Goal: Find specific page/section: Find specific page/section

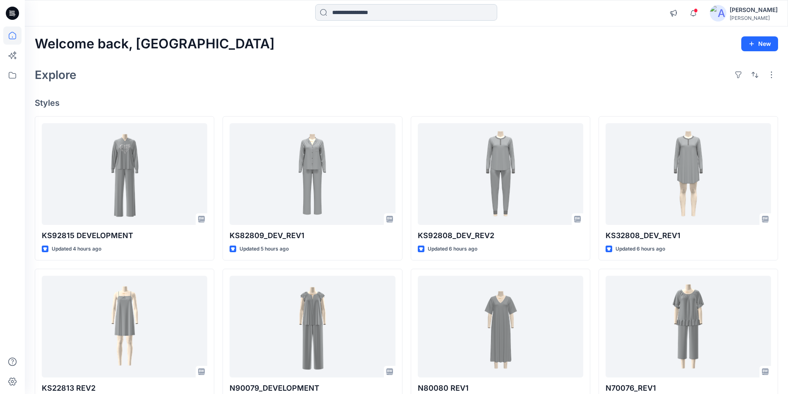
click at [380, 14] on input at bounding box center [406, 12] width 182 height 17
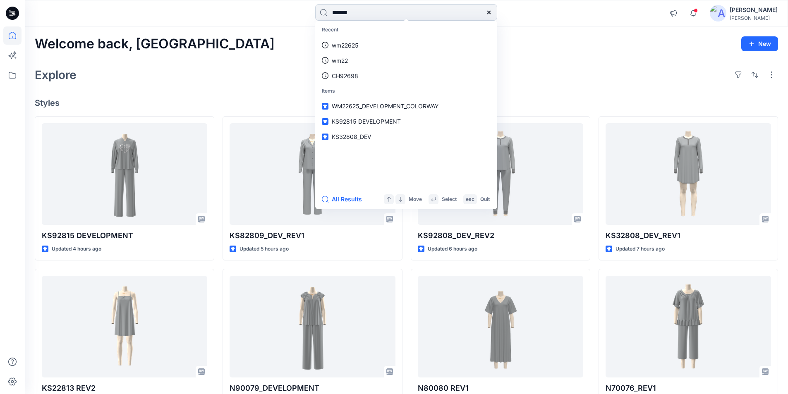
type input "*******"
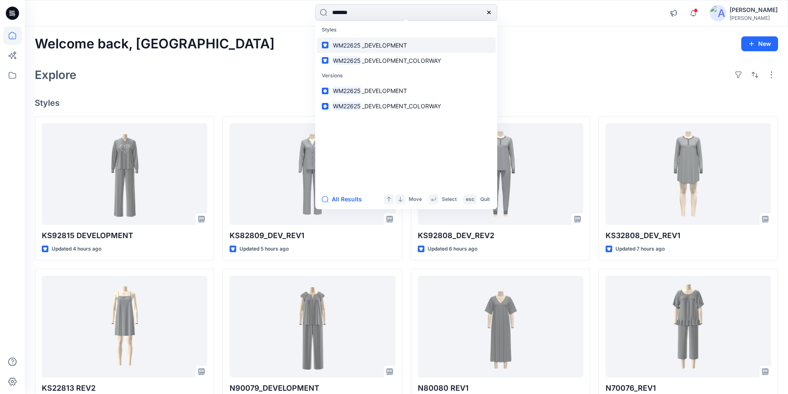
click at [380, 48] on span "_DEVELOPMENT" at bounding box center [384, 45] width 45 height 7
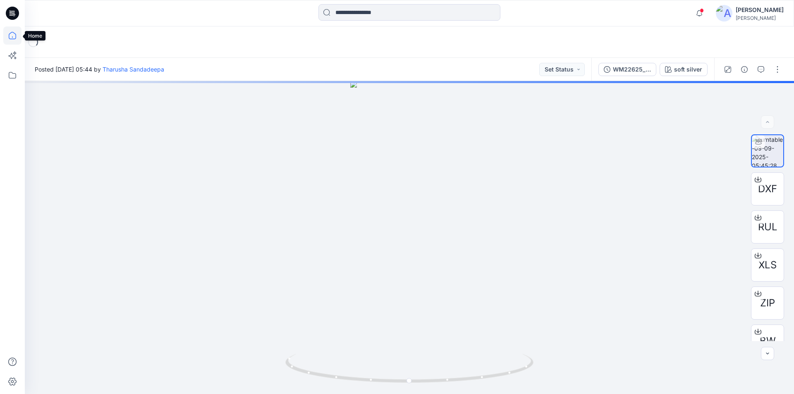
click at [7, 34] on icon at bounding box center [12, 35] width 18 height 18
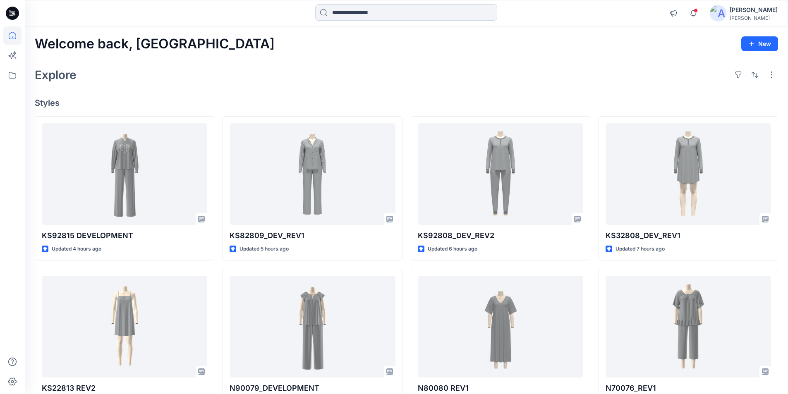
click at [383, 14] on input at bounding box center [406, 12] width 182 height 17
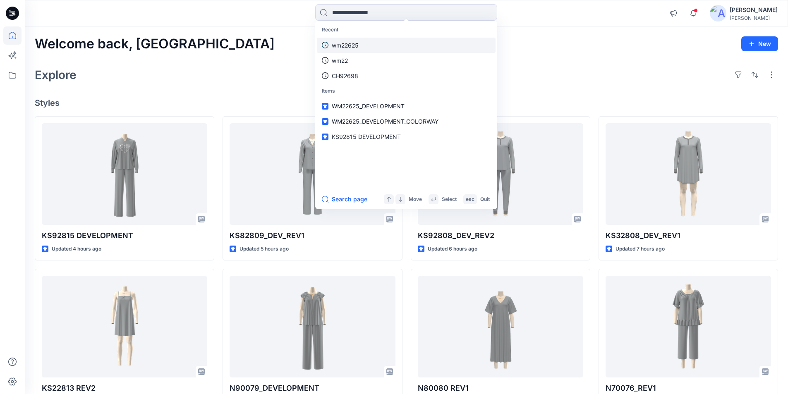
click at [348, 45] on p "wm22625" at bounding box center [345, 45] width 27 height 9
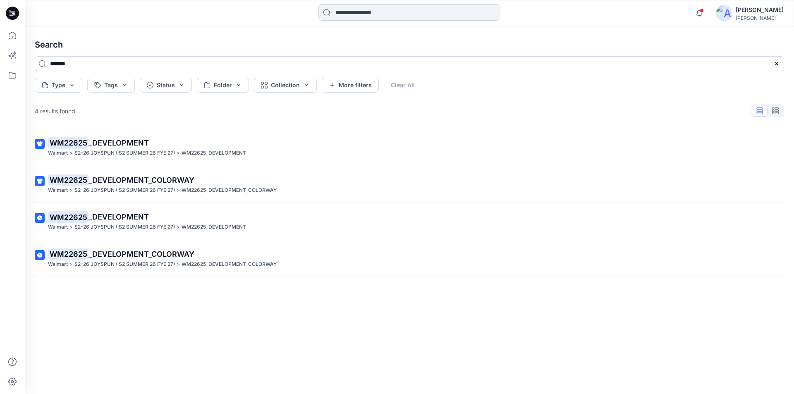
click at [386, 11] on input at bounding box center [410, 12] width 182 height 17
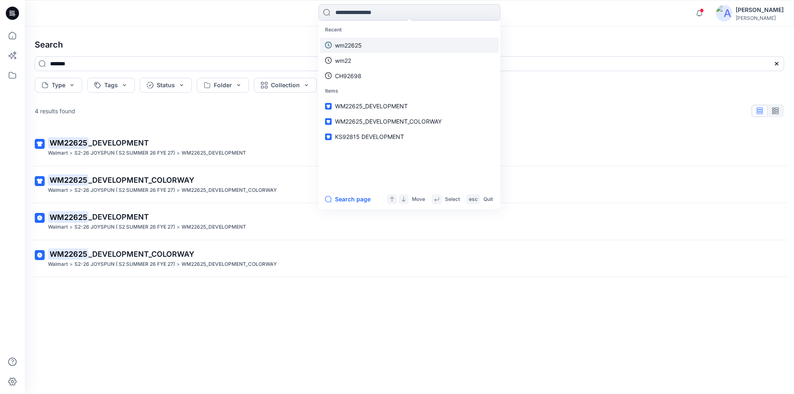
click at [355, 43] on p "wm22625" at bounding box center [348, 45] width 27 height 9
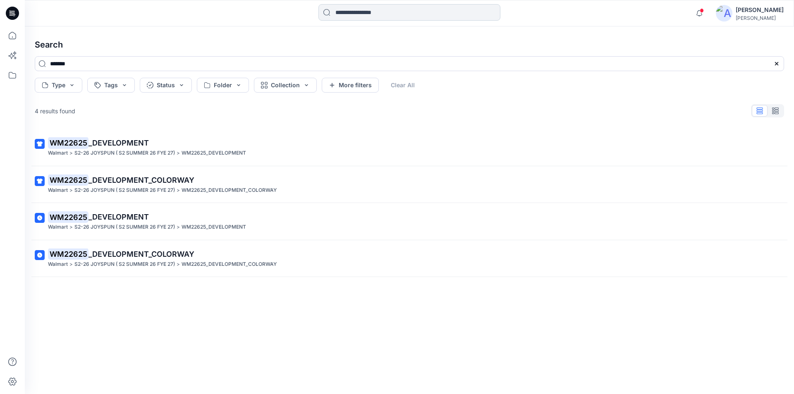
click at [360, 10] on input at bounding box center [410, 12] width 182 height 17
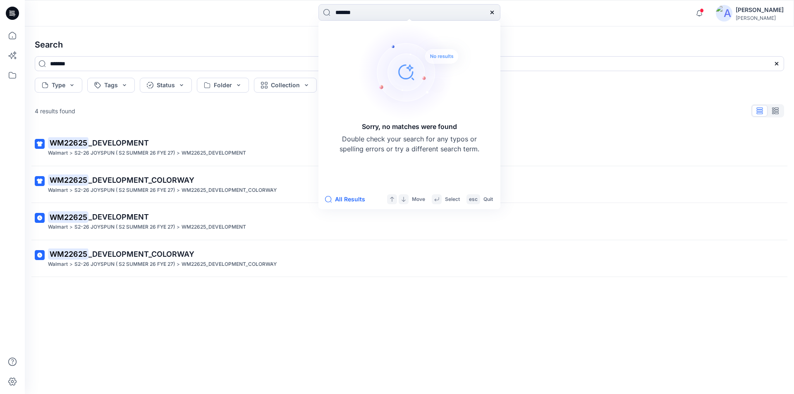
type input "*******"
click at [497, 13] on div at bounding box center [492, 12] width 17 height 17
click at [15, 36] on icon at bounding box center [12, 35] width 18 height 18
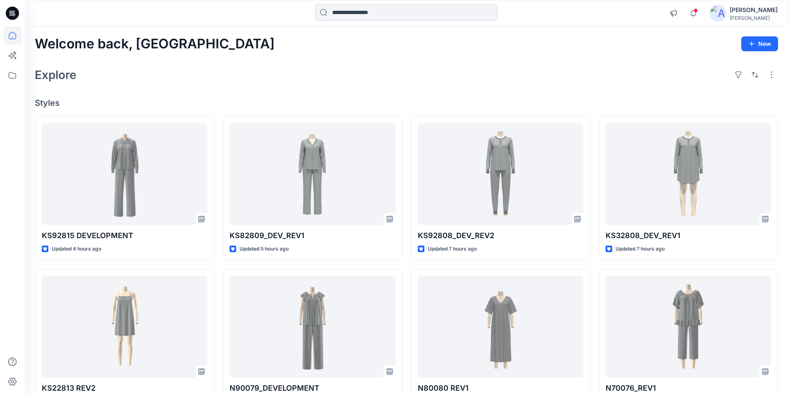
click at [391, 10] on input at bounding box center [406, 12] width 182 height 17
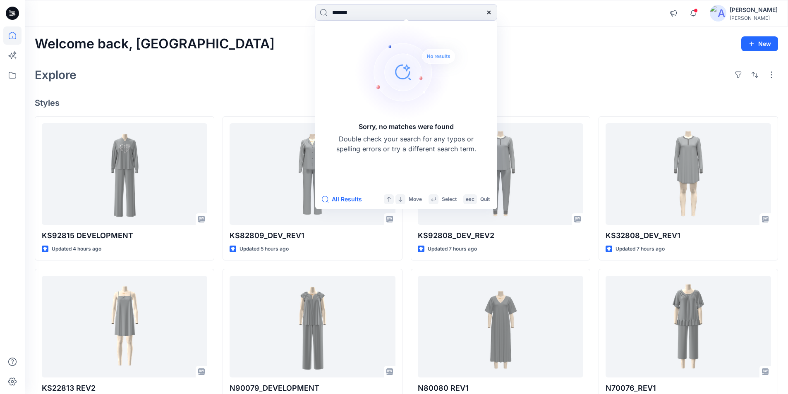
type input "*******"
click at [492, 12] on div at bounding box center [489, 12] width 17 height 17
click at [487, 12] on icon at bounding box center [489, 12] width 7 height 7
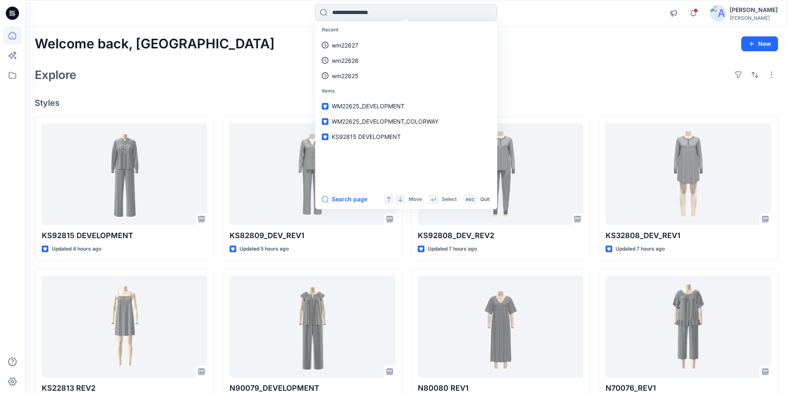
click at [347, 11] on input at bounding box center [406, 12] width 182 height 17
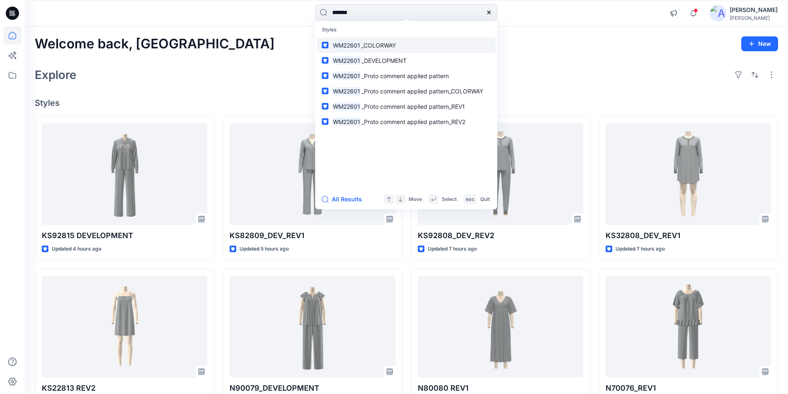
type input "*******"
click at [374, 45] on span "_COLORWAY" at bounding box center [379, 45] width 34 height 7
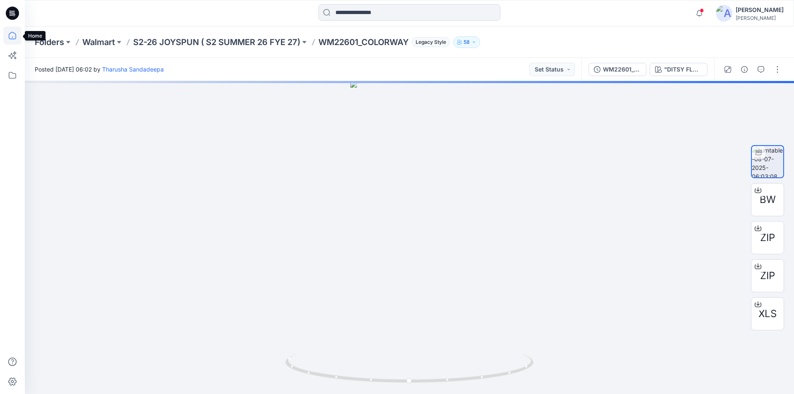
click at [12, 38] on icon at bounding box center [12, 35] width 18 height 18
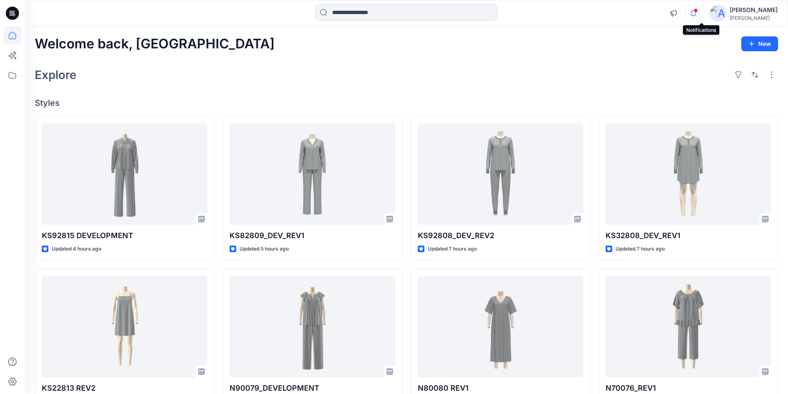
click at [701, 12] on icon "button" at bounding box center [694, 13] width 16 height 17
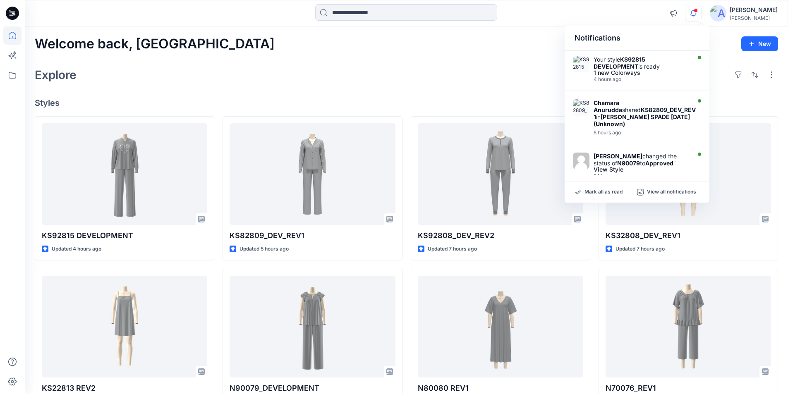
click at [521, 30] on div "Welcome back, Lakshani New Explore Styles KS92815 DEVELOPMENT Updated 4 hours a…" at bounding box center [406, 315] width 763 height 579
